Goal: Transaction & Acquisition: Purchase product/service

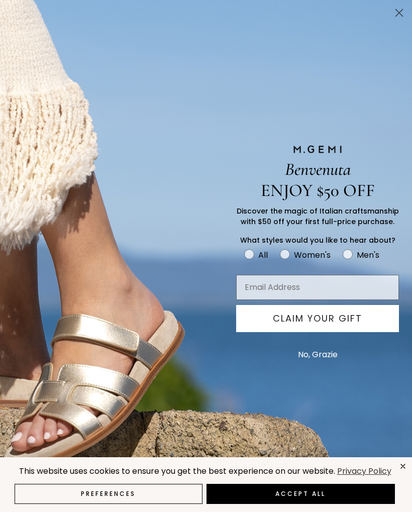
click at [393, 17] on circle "Close dialog" at bounding box center [399, 13] width 17 height 17
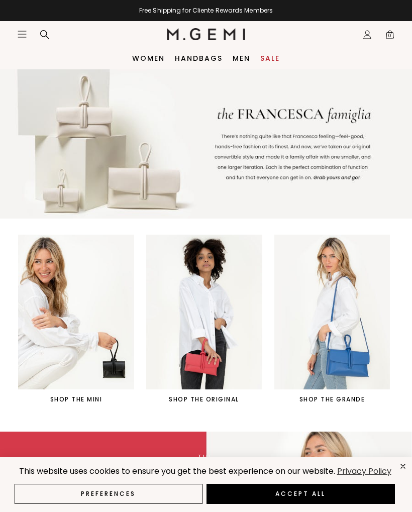
click at [219, 338] on img at bounding box center [204, 312] width 116 height 155
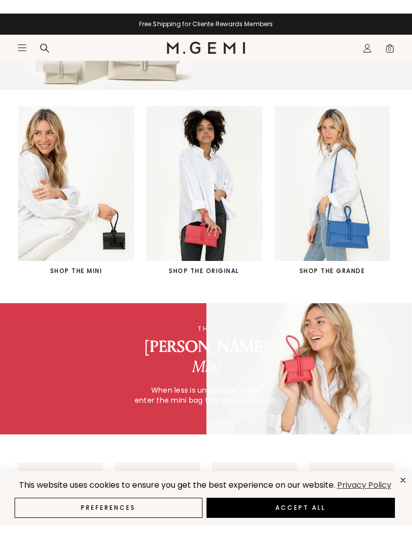
scroll to position [113, 0]
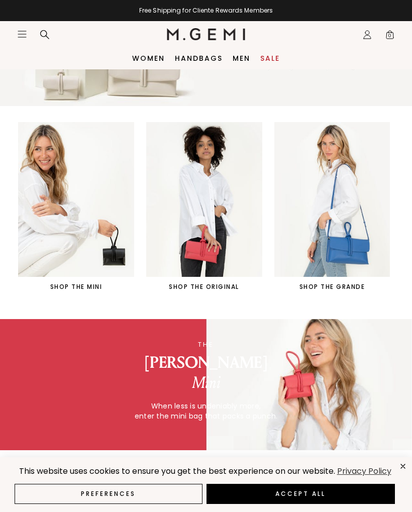
click at [230, 291] on div "SHOP THE ORIGINAL" at bounding box center [204, 287] width 116 height 8
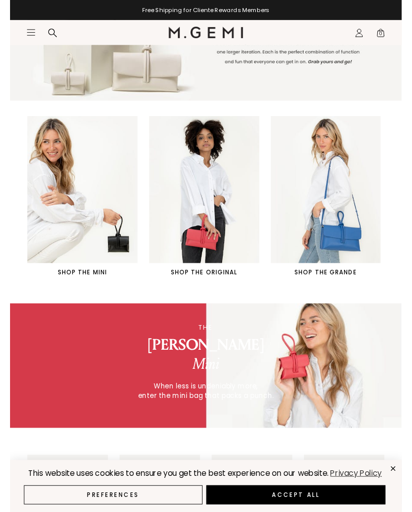
scroll to position [124, 0]
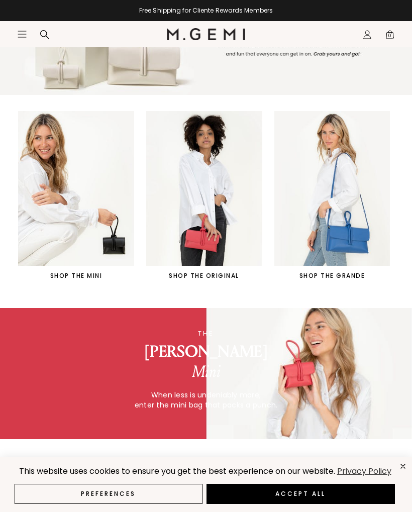
click at [348, 279] on div "SHOP THE GRANDE" at bounding box center [332, 276] width 116 height 8
click at [19, 29] on icon "Icons/20x20/hamburger@2x" at bounding box center [22, 34] width 10 height 10
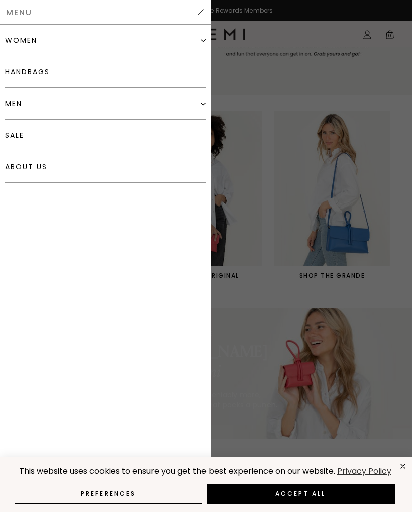
click at [12, 38] on div "women" at bounding box center [21, 40] width 32 height 8
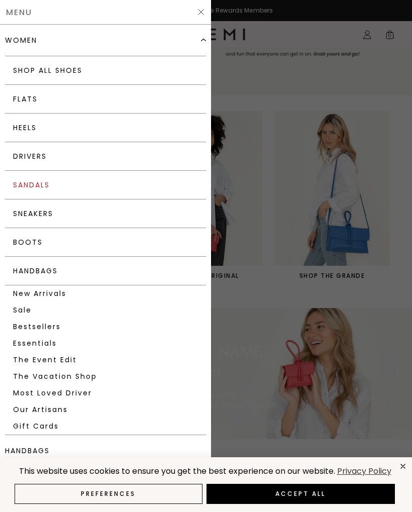
click at [24, 191] on link "Sandals" at bounding box center [105, 185] width 201 height 29
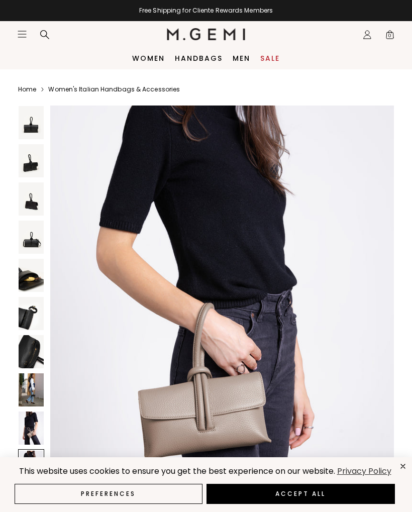
scroll to position [4277, 0]
click at [402, 468] on icon "close" at bounding box center [403, 466] width 9 height 9
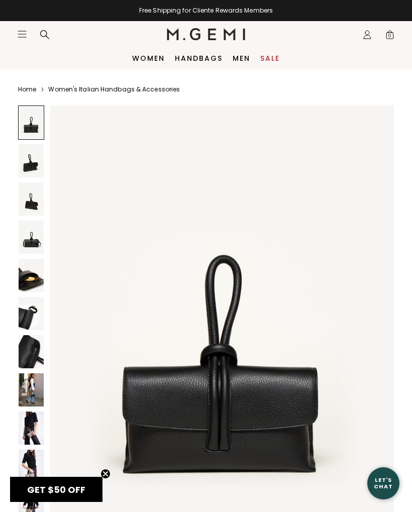
scroll to position [0, 0]
click at [100, 476] on img at bounding box center [222, 335] width 344 height 459
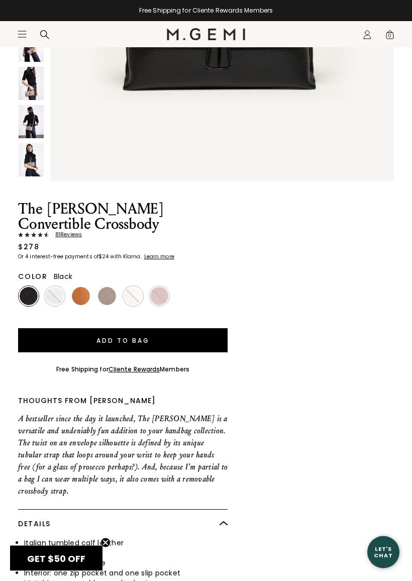
scroll to position [383, 0]
click at [105, 298] on img at bounding box center [107, 296] width 18 height 18
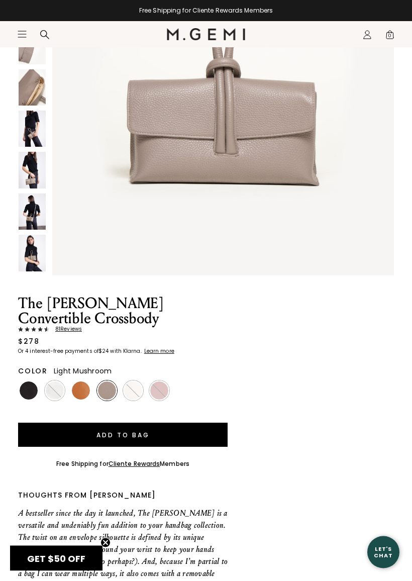
scroll to position [286, 0]
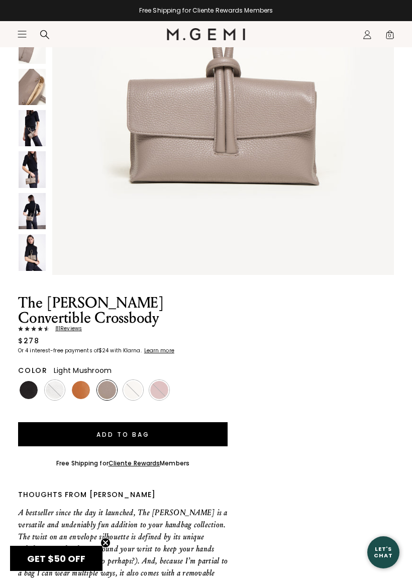
click at [152, 388] on img at bounding box center [159, 390] width 18 height 18
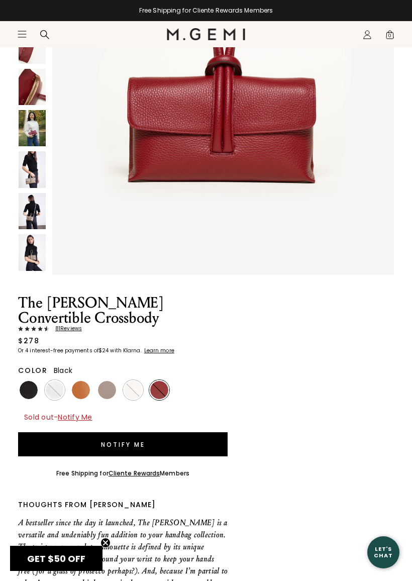
click at [23, 385] on img at bounding box center [29, 390] width 18 height 18
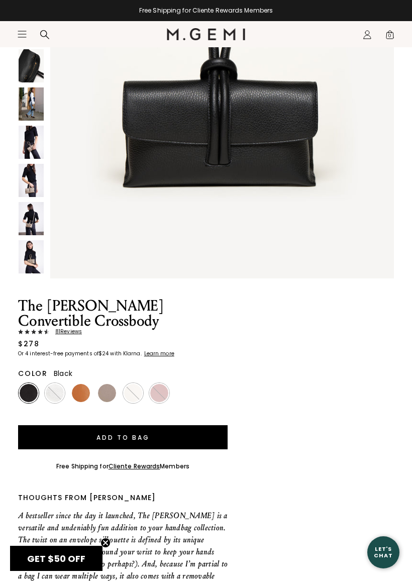
click at [126, 397] on img at bounding box center [133, 393] width 18 height 18
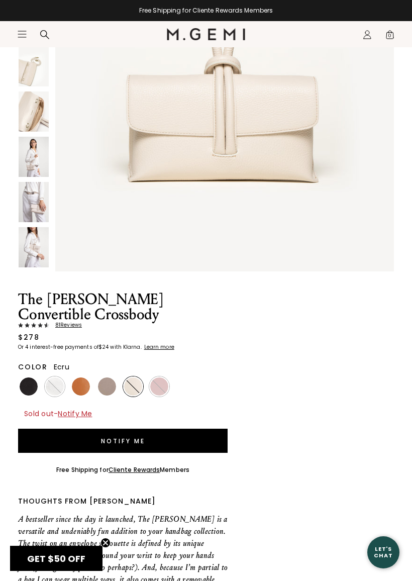
click at [59, 392] on img at bounding box center [55, 387] width 18 height 18
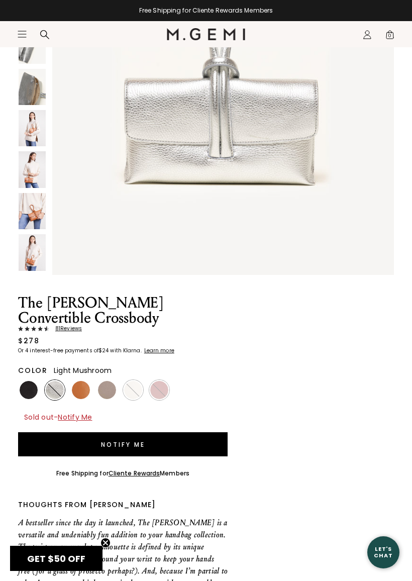
click at [106, 390] on img at bounding box center [107, 390] width 18 height 18
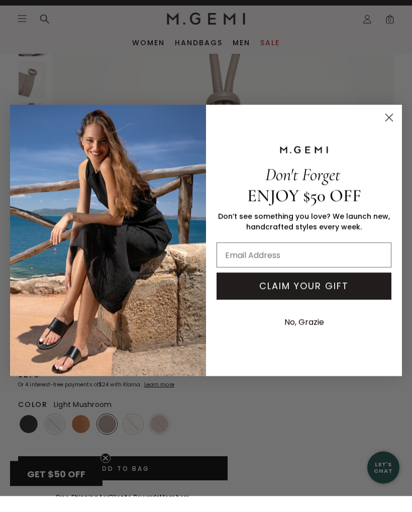
scroll to position [196, 0]
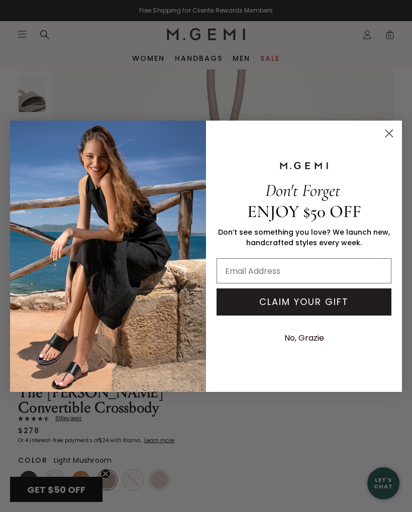
click at [384, 130] on circle "Close dialog" at bounding box center [389, 133] width 17 height 17
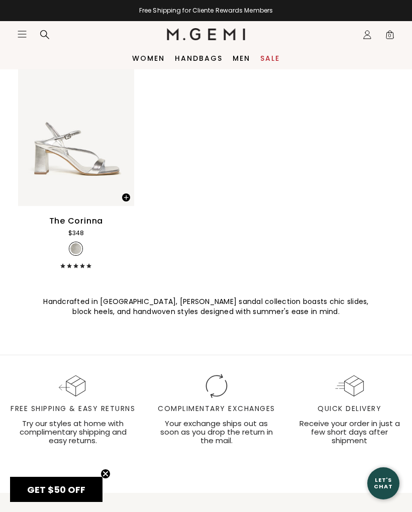
scroll to position [4208, 0]
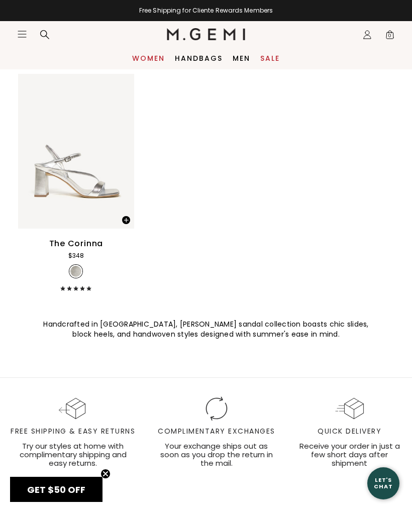
click at [140, 55] on link "Women" at bounding box center [148, 58] width 33 height 8
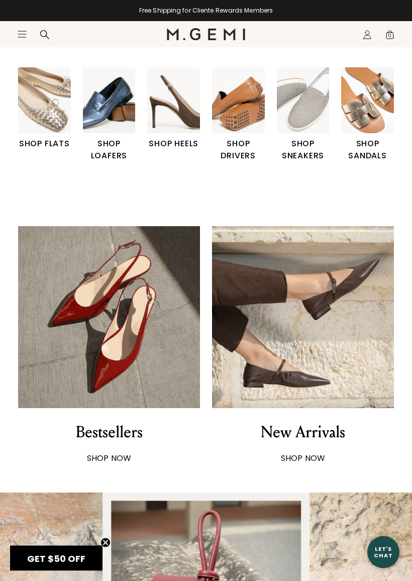
scroll to position [267, 0]
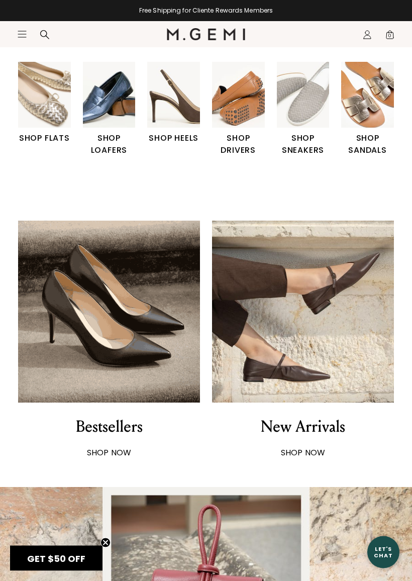
click at [88, 422] on div "Bestsellers" at bounding box center [109, 427] width 67 height 24
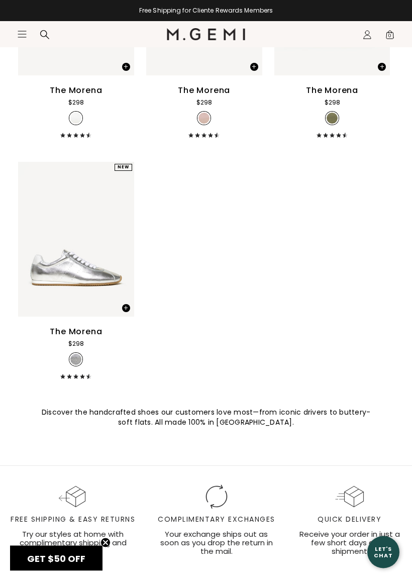
scroll to position [6618, 0]
